Goal: Navigation & Orientation: Find specific page/section

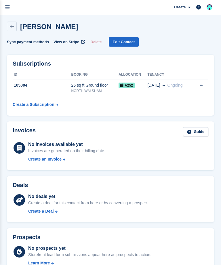
click at [6, 7] on icon "menu" at bounding box center [7, 7] width 5 height 5
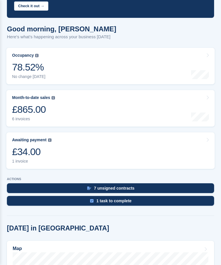
scroll to position [64, 0]
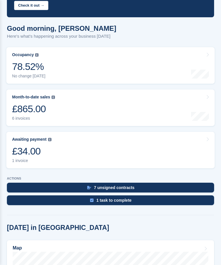
click at [59, 113] on link "Month-to-date sales The sum of all finalised invoices generated this month to d…" at bounding box center [110, 108] width 208 height 37
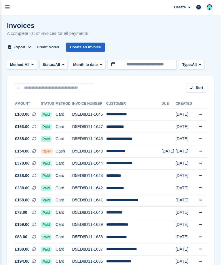
click at [5, 10] on link "menu" at bounding box center [7, 7] width 15 height 15
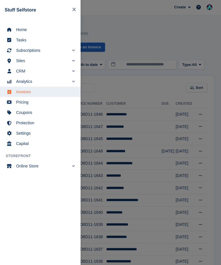
click at [22, 28] on span "Home" at bounding box center [44, 30] width 56 height 8
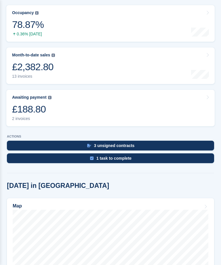
scroll to position [107, 0]
click at [62, 117] on link "Awaiting payment The total outstanding balance on all open invoices. £188.80 2 …" at bounding box center [110, 108] width 208 height 37
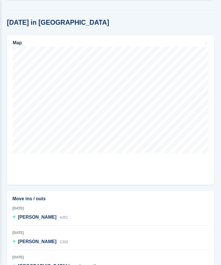
scroll to position [269, 0]
